Goal: Connect with others: Connect with others

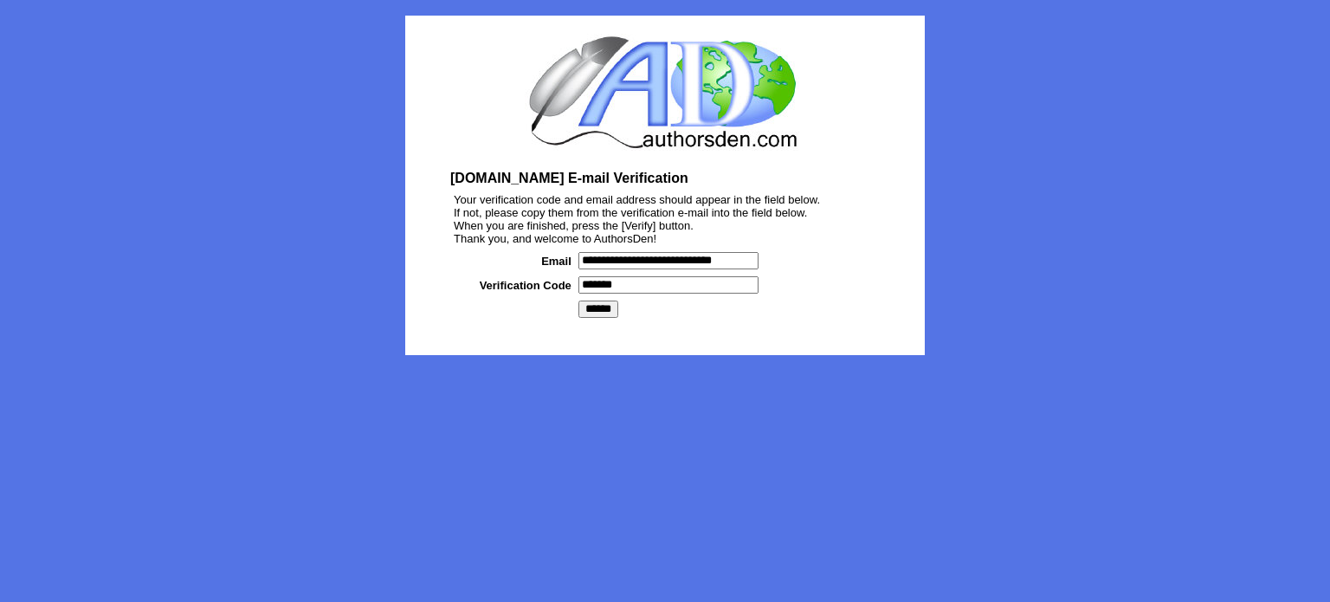
click at [593, 313] on input "******" at bounding box center [598, 308] width 40 height 17
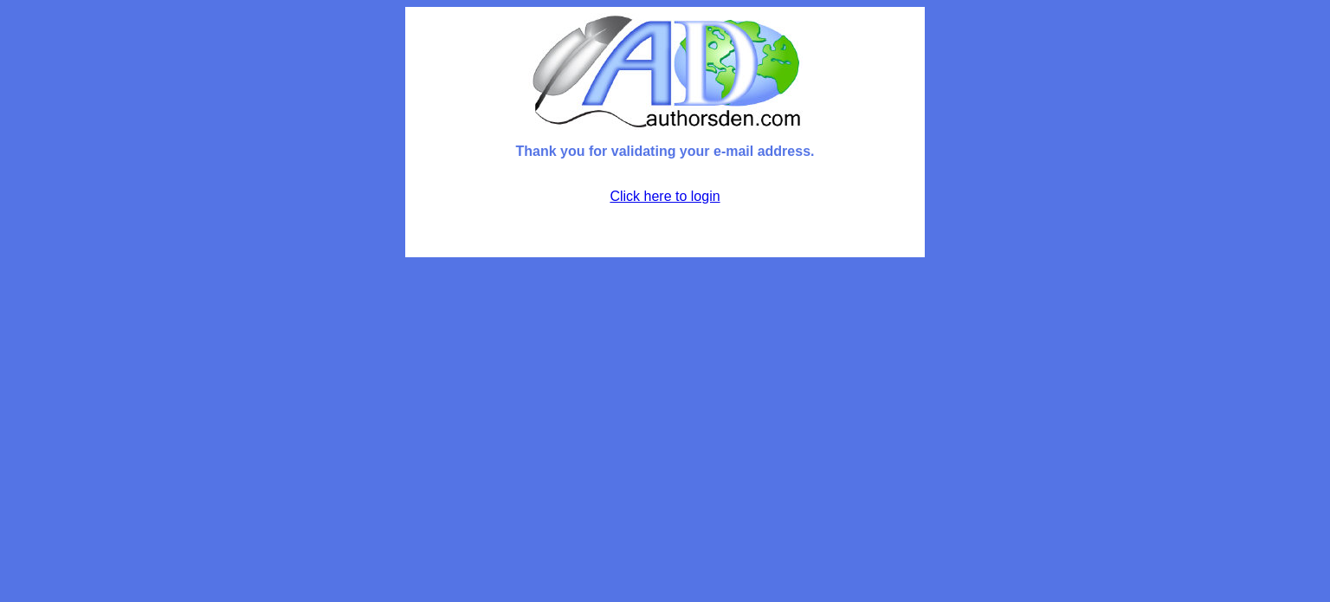
click at [661, 199] on link "Click here to login" at bounding box center [665, 196] width 110 height 15
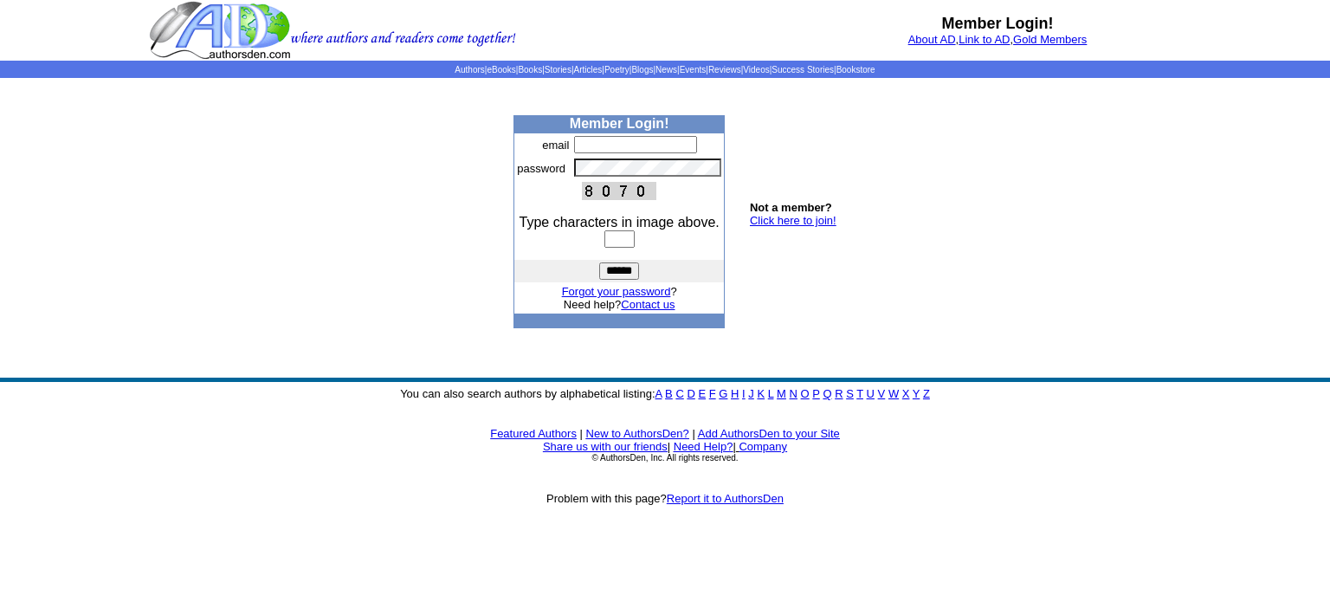
click at [617, 152] on input "text" at bounding box center [635, 144] width 123 height 17
type input "**********"
type input "****"
click at [599, 262] on input "******" at bounding box center [619, 270] width 40 height 17
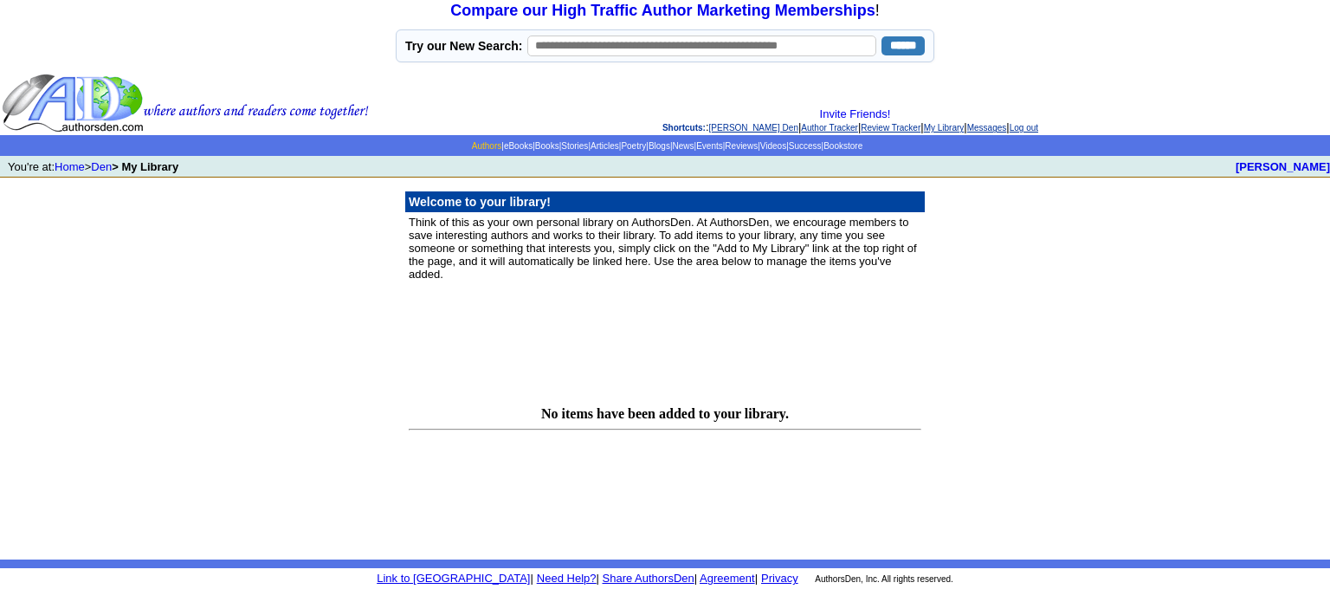
click at [472, 147] on link "Authors" at bounding box center [486, 146] width 29 height 10
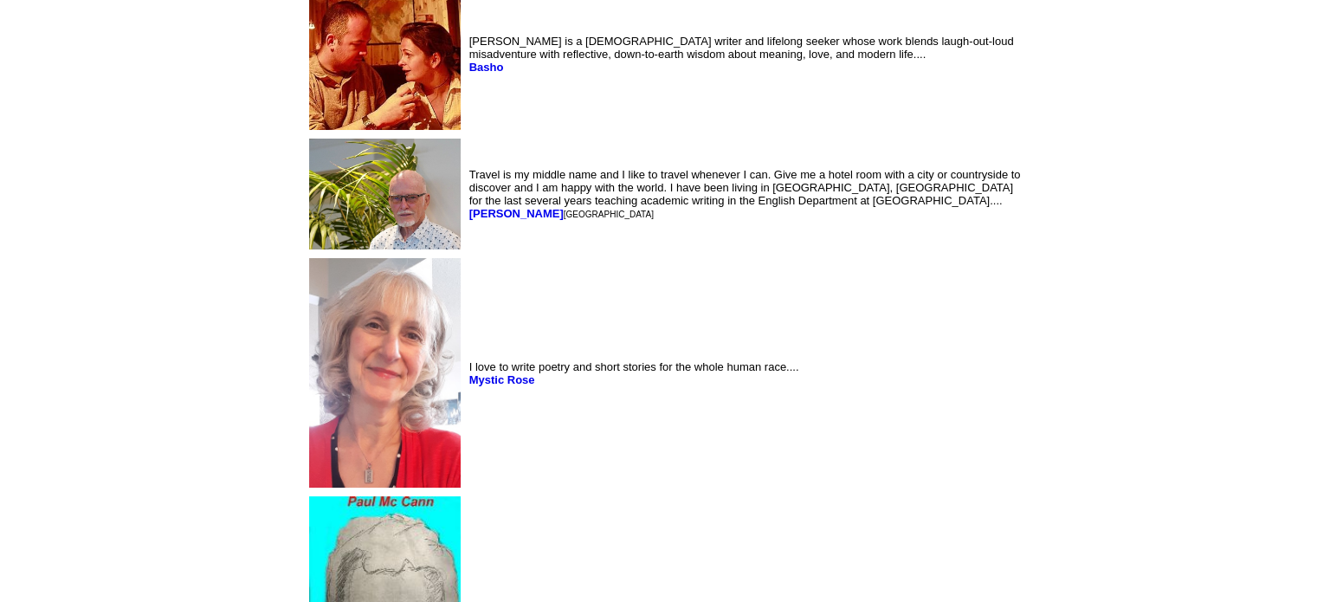
scroll to position [3377, 0]
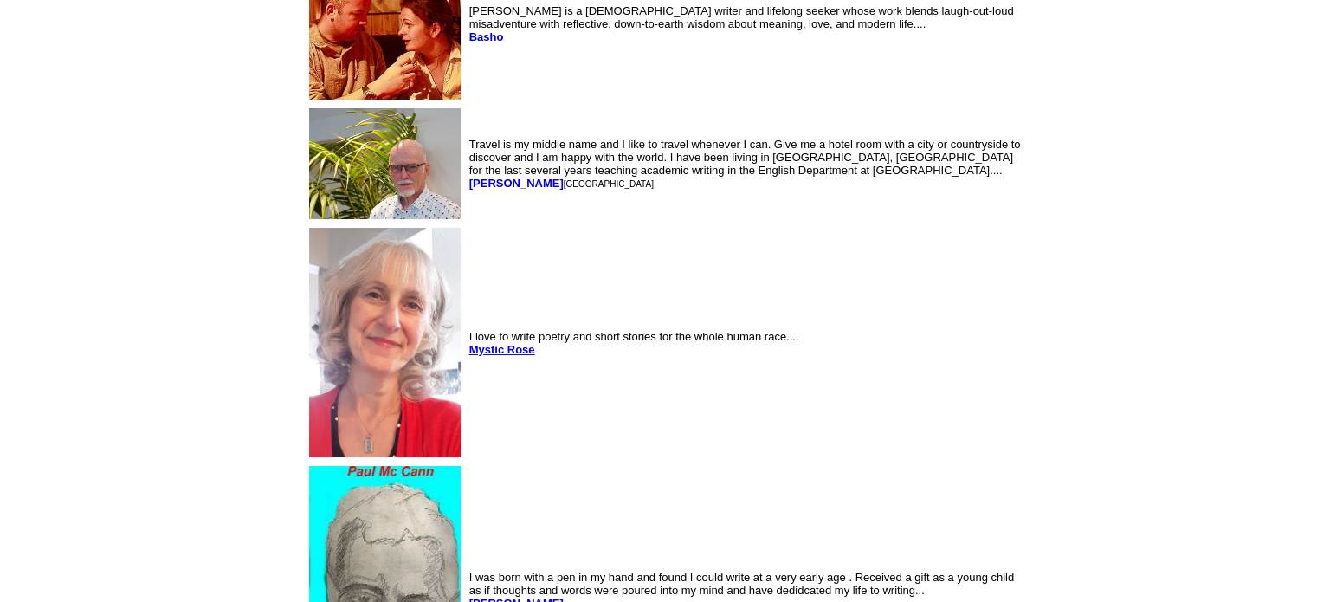
click at [469, 343] on b "Mystic Rose" at bounding box center [502, 349] width 66 height 13
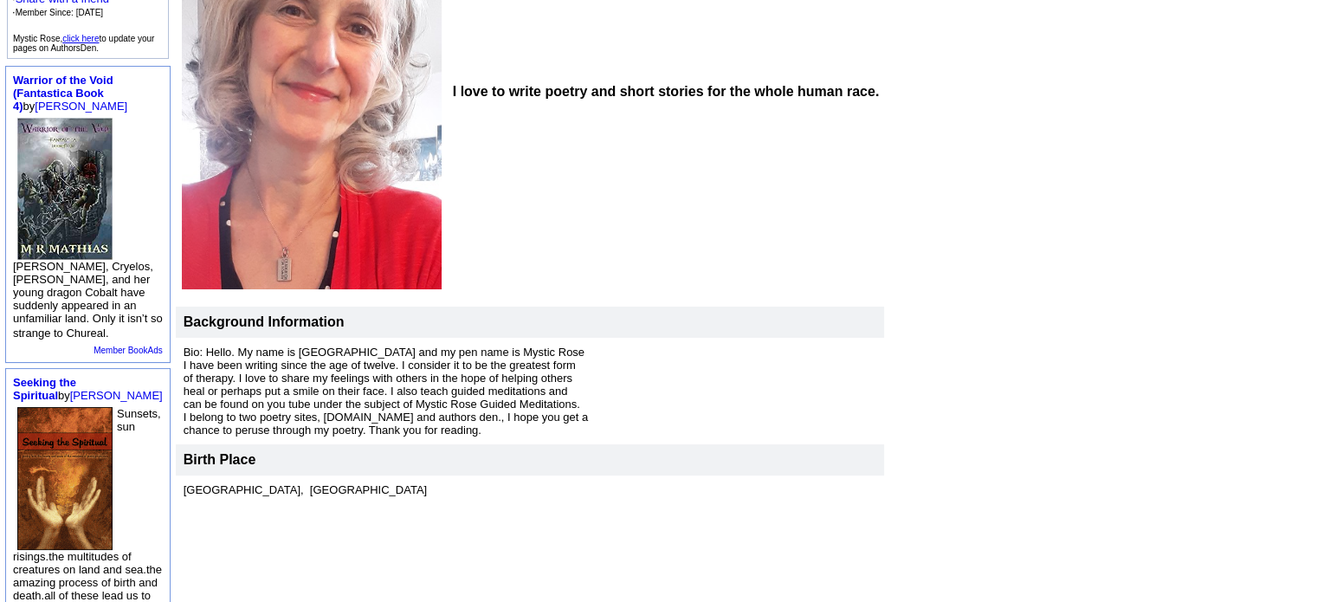
scroll to position [346, 0]
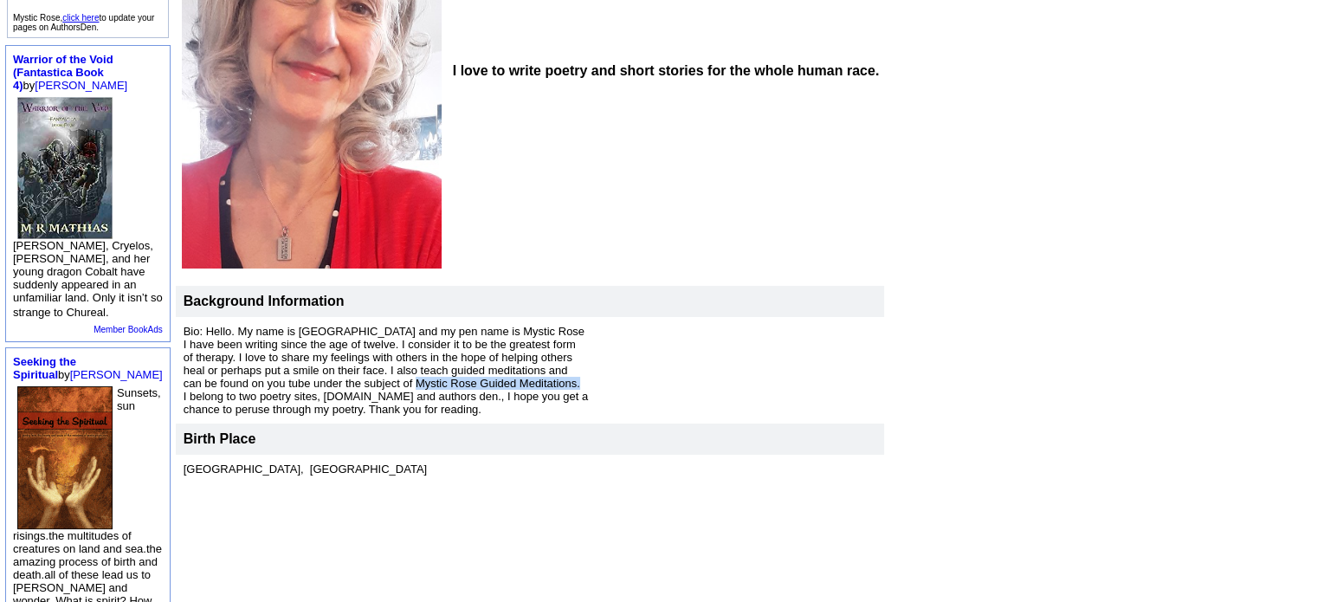
drag, startPoint x: 398, startPoint y: 368, endPoint x: 570, endPoint y: 371, distance: 171.5
click at [570, 371] on p "Bio: Hello. My name is Vienna and my pen name is Mystic Rose I have been writin…" at bounding box center [531, 370] width 694 height 91
click at [684, 195] on td "I love to write poetry and short stories for the whole human race." at bounding box center [666, 71] width 437 height 397
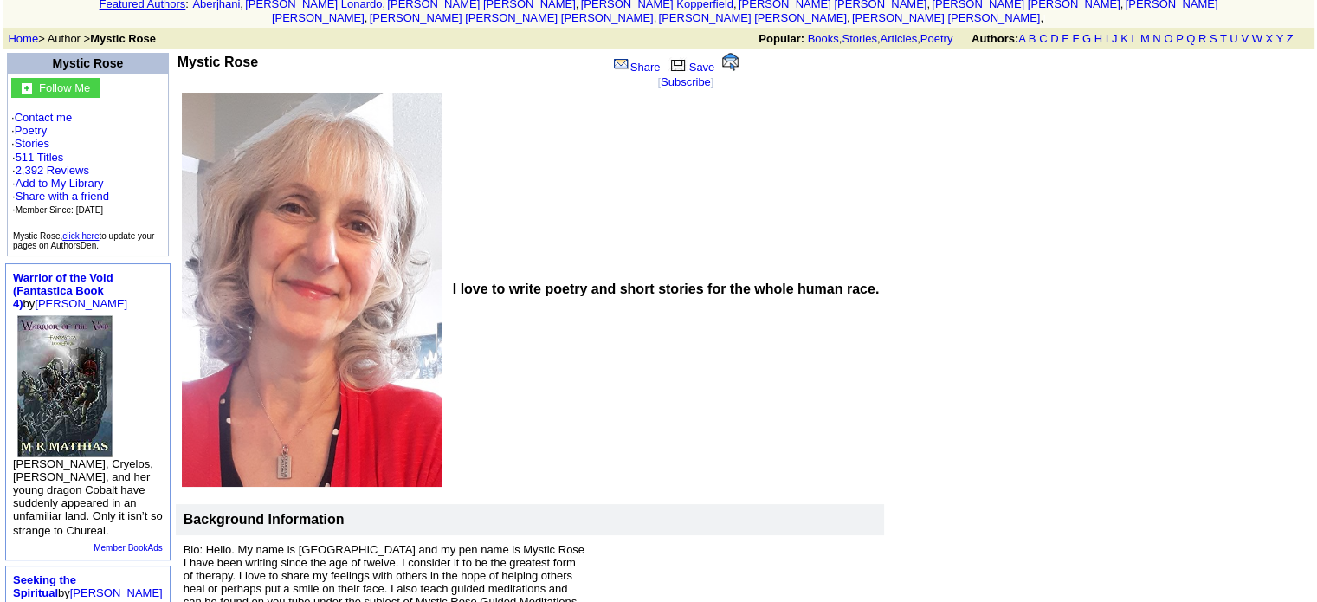
scroll to position [87, 0]
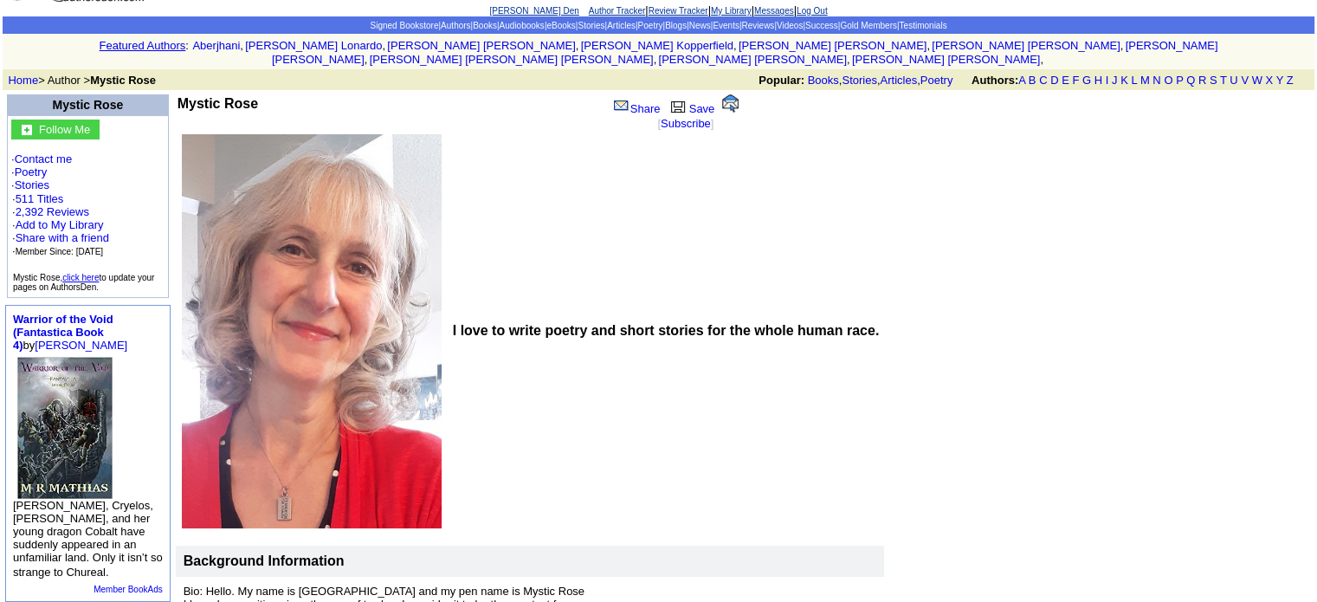
drag, startPoint x: 422, startPoint y: 94, endPoint x: 778, endPoint y: 190, distance: 369.7
click at [778, 190] on td "I love to write poetry and short stories for the whole human race." at bounding box center [666, 330] width 437 height 397
click at [55, 123] on font "Follow Me" at bounding box center [64, 129] width 51 height 13
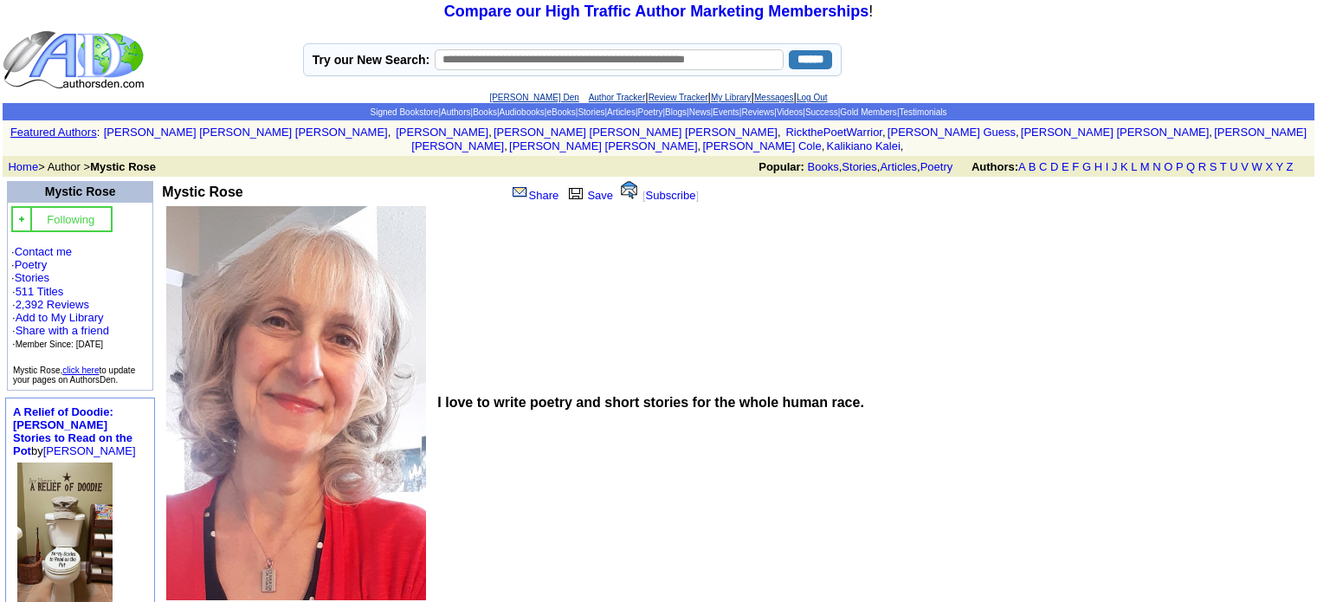
scroll to position [87, 0]
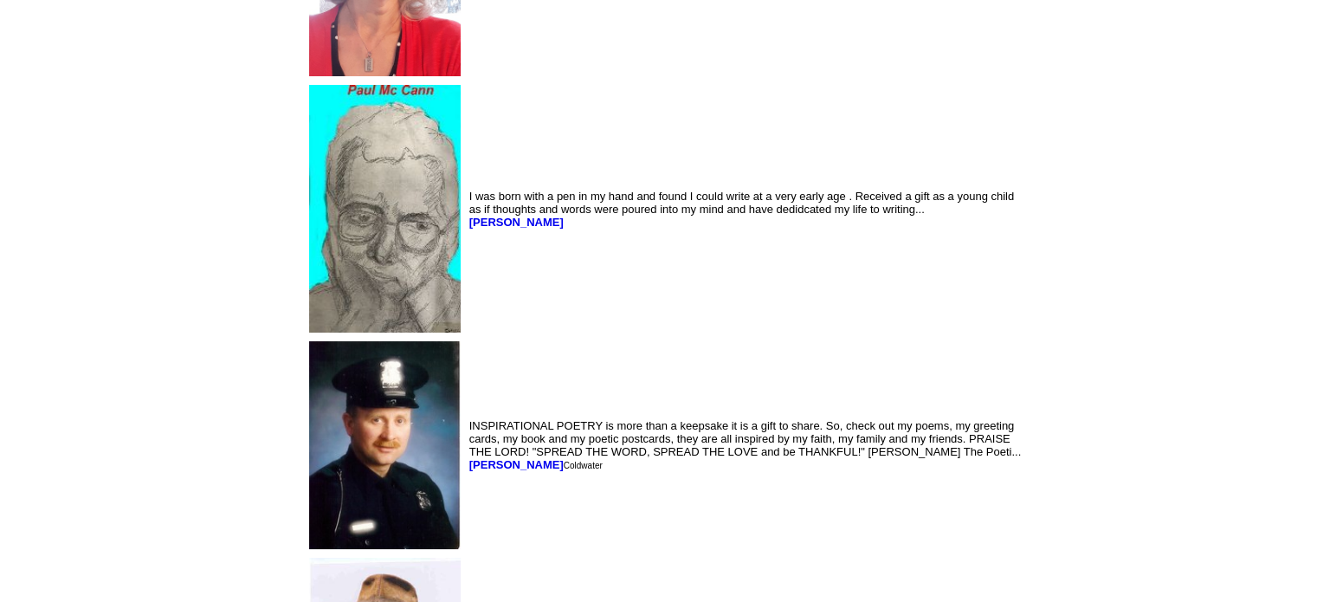
scroll to position [3810, 0]
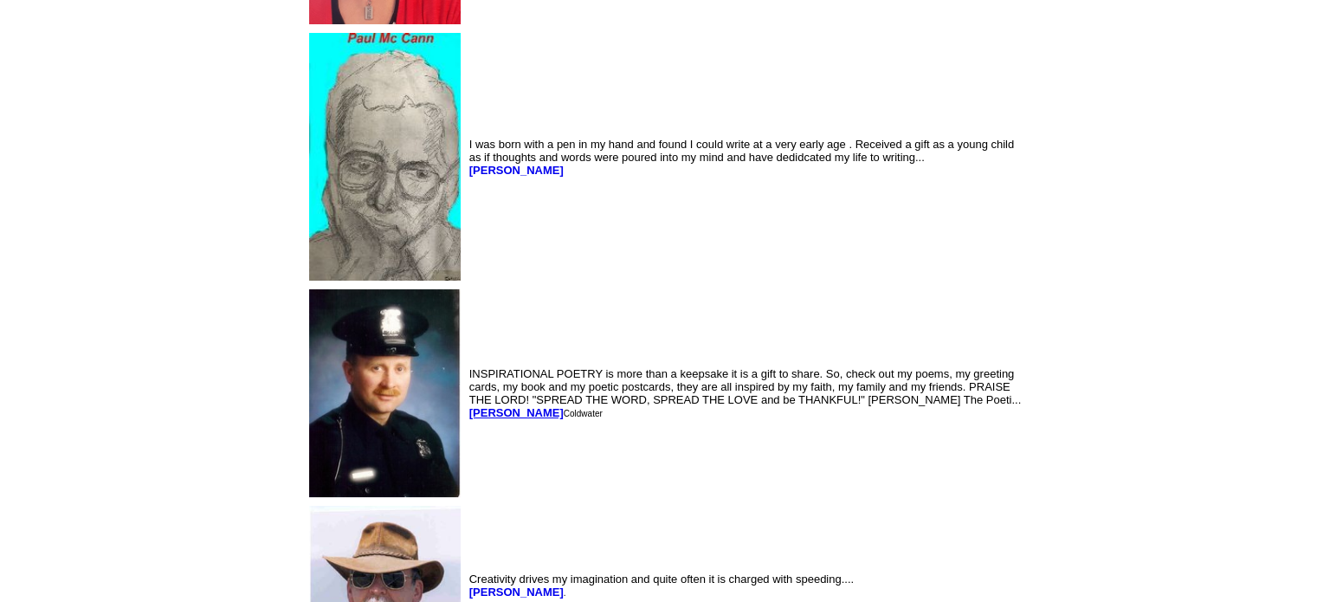
click at [469, 406] on b "[PERSON_NAME]" at bounding box center [516, 412] width 94 height 13
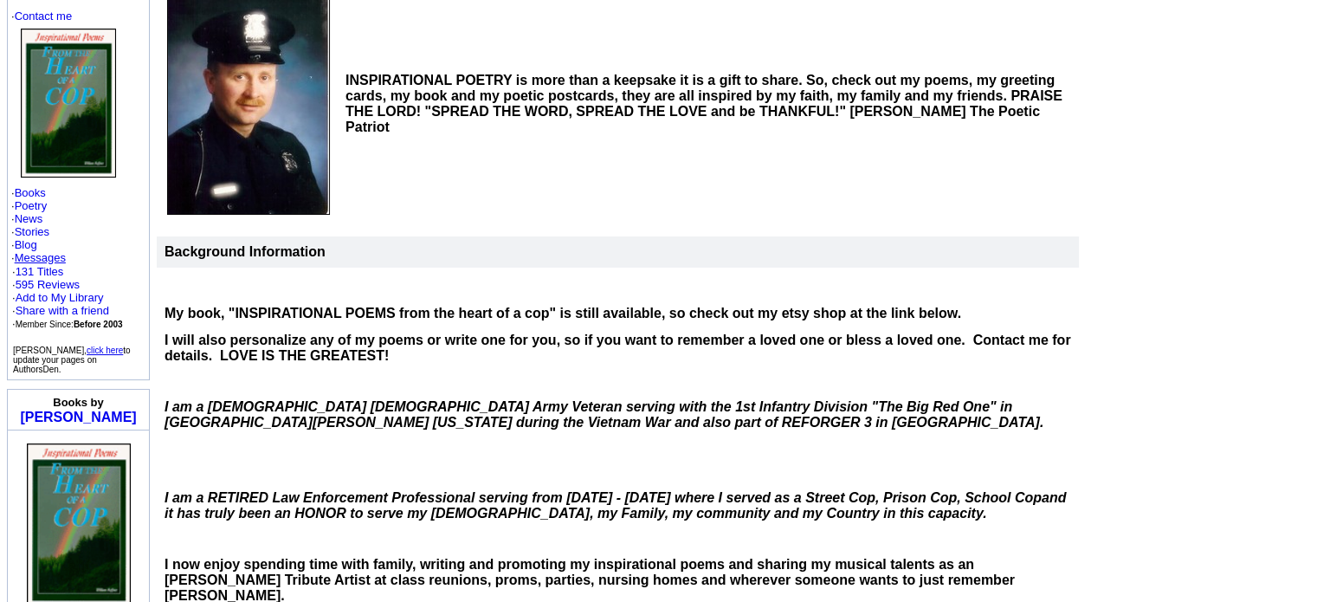
scroll to position [260, 0]
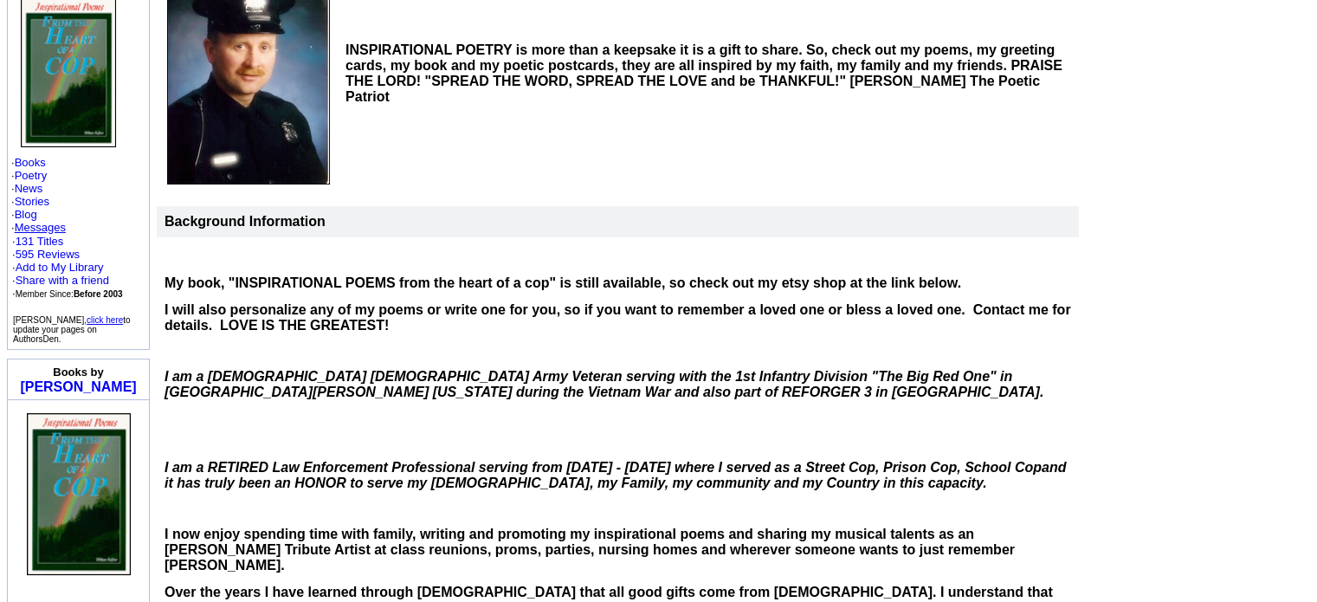
click at [455, 317] on p "I will also personalize any of my poems or write one for you, so if you want to…" at bounding box center [618, 317] width 907 height 31
drag, startPoint x: 719, startPoint y: 350, endPoint x: 593, endPoint y: 391, distance: 132.0
click at [593, 391] on p "I am a United States Army Veteran serving with the 1st Infantry Division "The B…" at bounding box center [618, 384] width 907 height 31
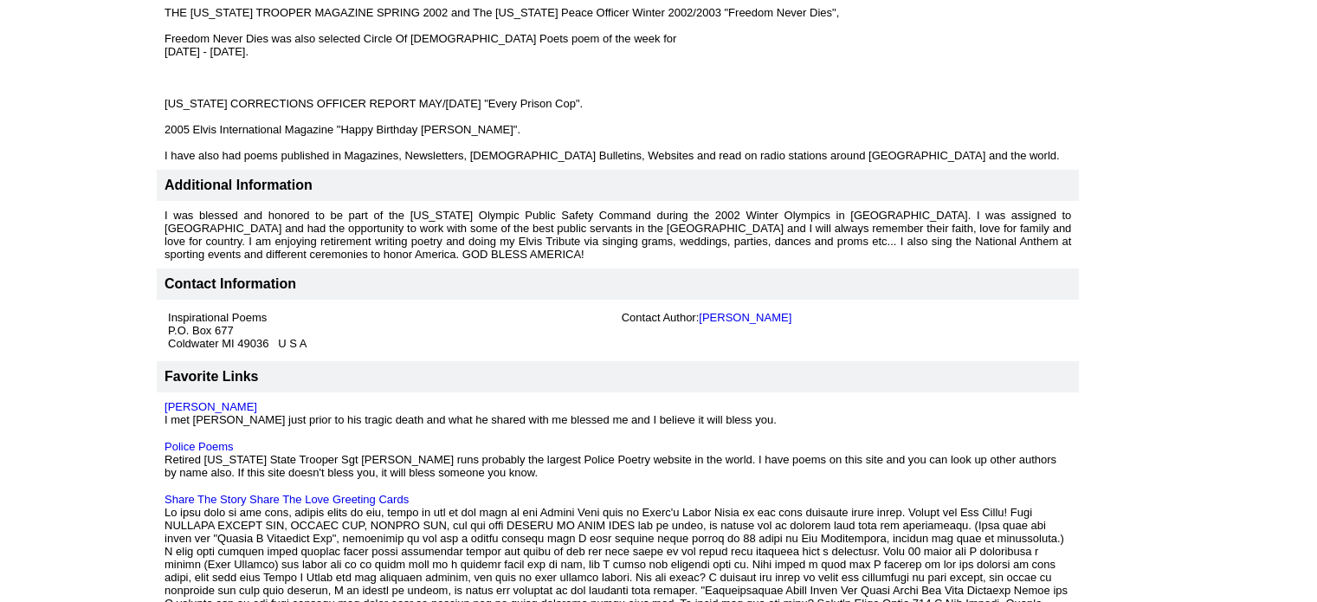
scroll to position [1559, 0]
